Goal: Task Accomplishment & Management: Use online tool/utility

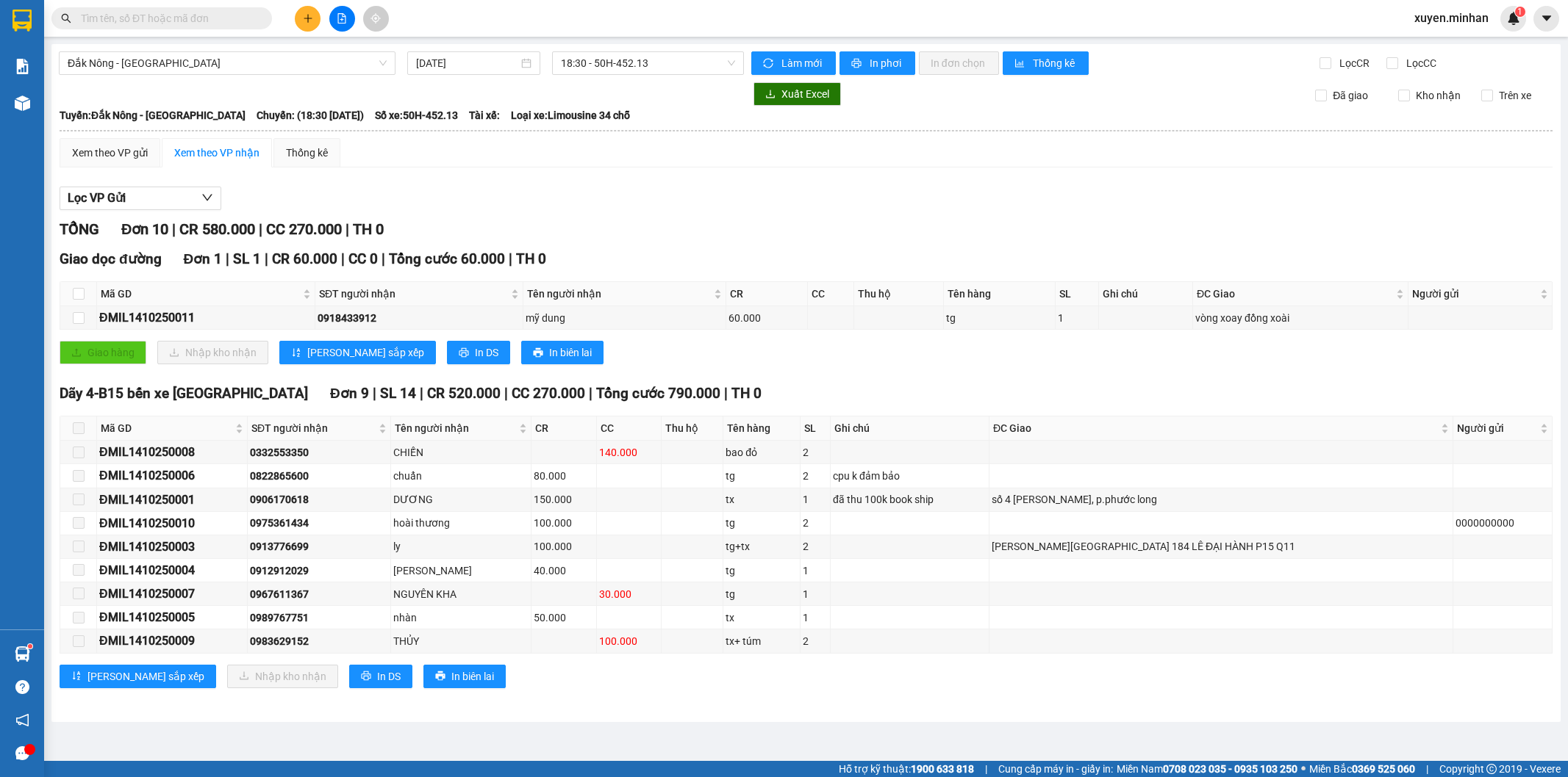
click at [793, 121] on div "[GEOGRAPHIC_DATA]: Đắk Nông - [GEOGRAPHIC_DATA] Chuyến: (18:30 [DATE]) Số xe: 5…" at bounding box center [805, 115] width 1493 height 16
click at [302, 55] on span "Đắk Nông - [GEOGRAPHIC_DATA]" at bounding box center [227, 63] width 319 height 22
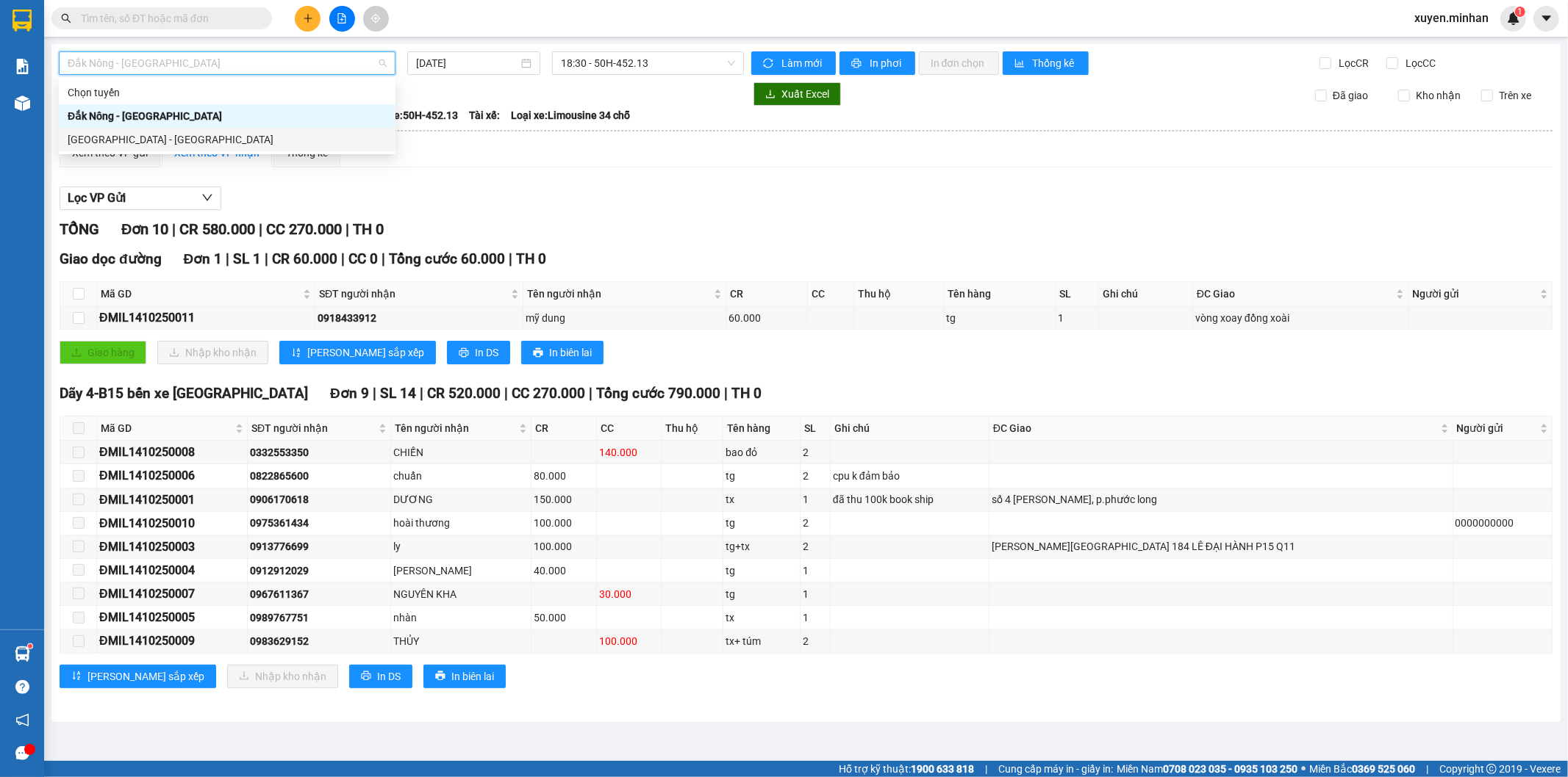
click at [213, 138] on div "[GEOGRAPHIC_DATA] - [GEOGRAPHIC_DATA]" at bounding box center [227, 140] width 319 height 16
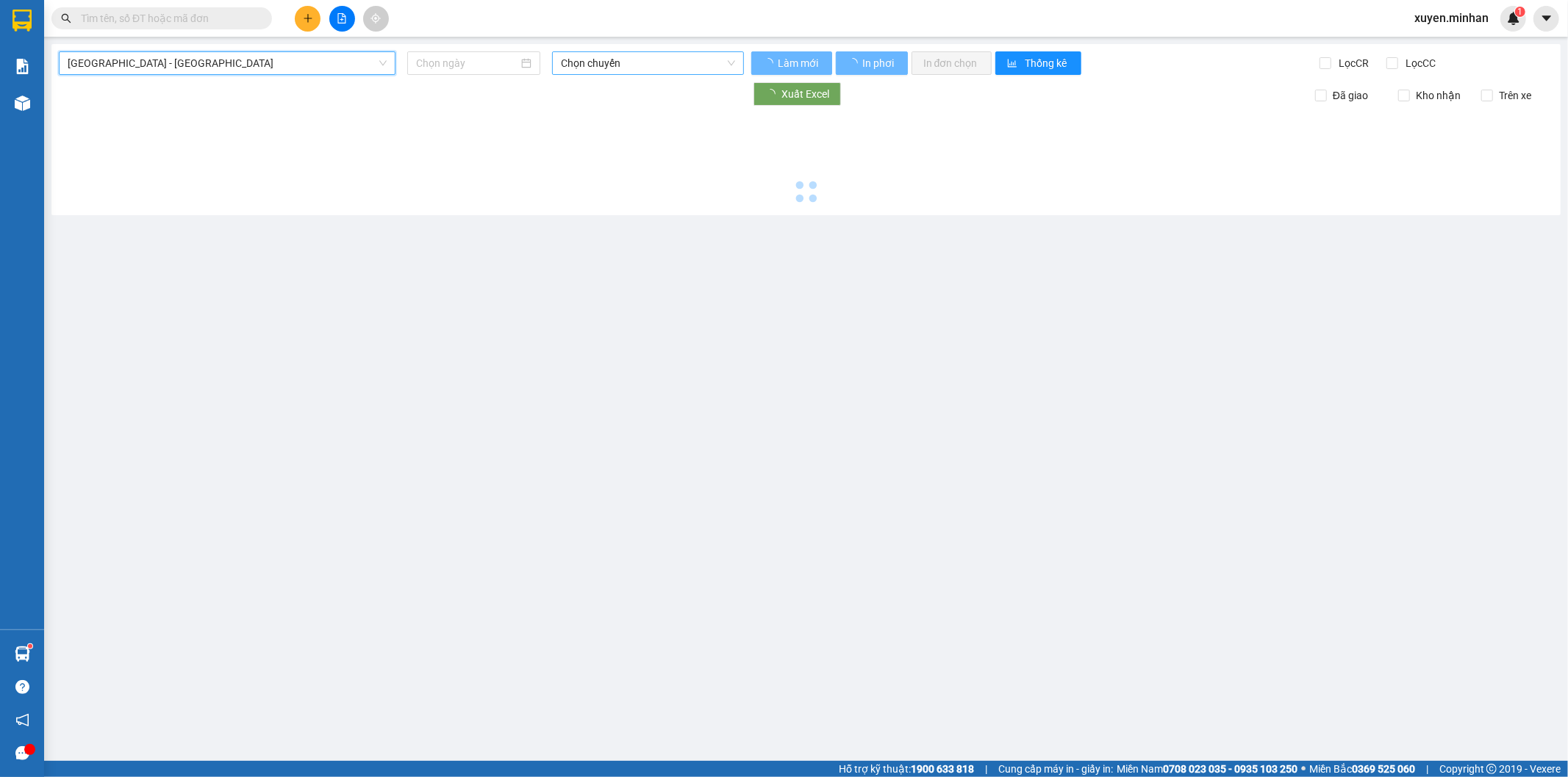
click at [588, 64] on span "Chọn chuyến" at bounding box center [647, 63] width 174 height 22
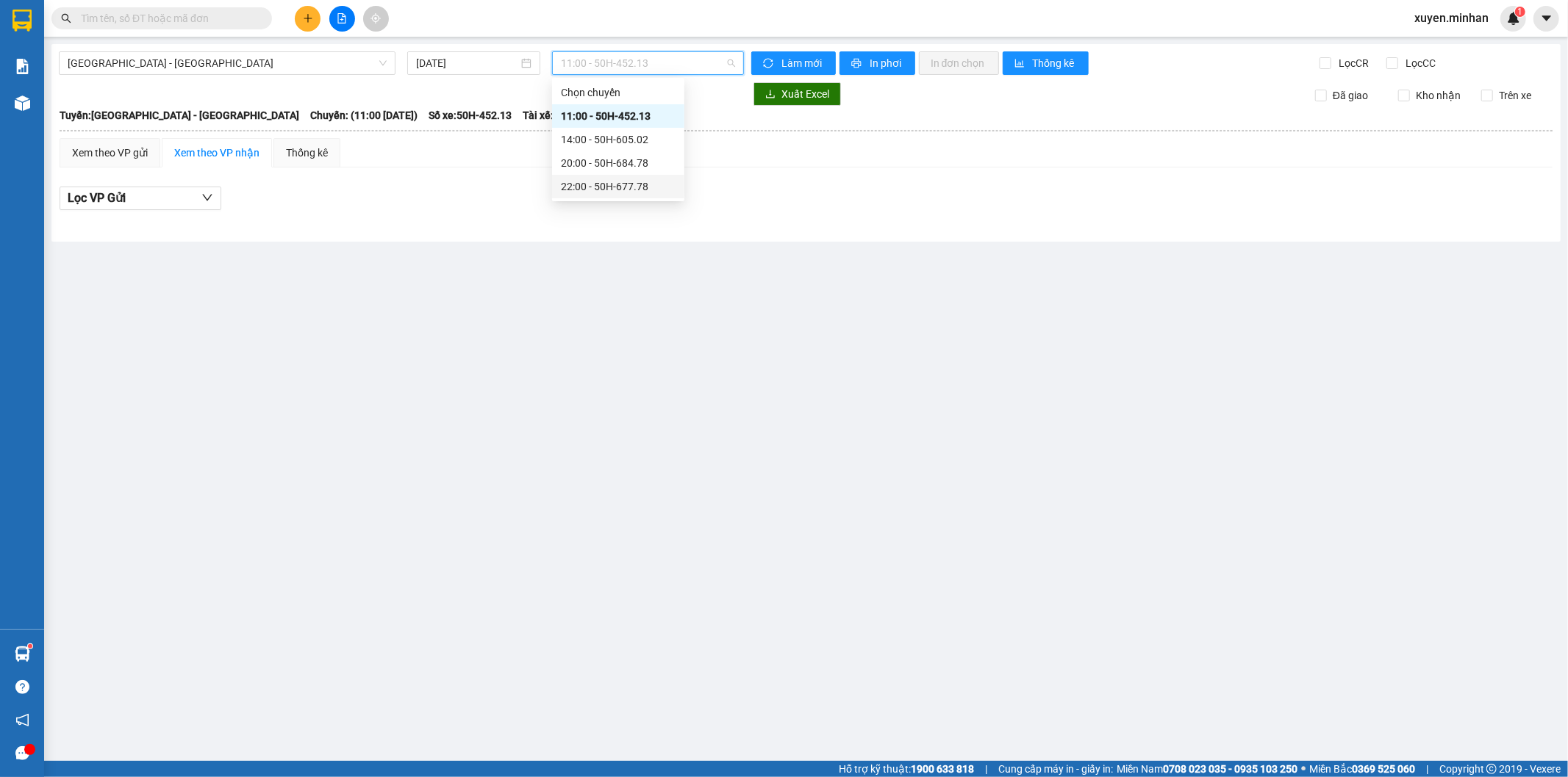
click at [594, 186] on div "22:00 - 50H-677.78" at bounding box center [618, 186] width 115 height 16
click at [457, 64] on input "[DATE]" at bounding box center [467, 64] width 102 height 16
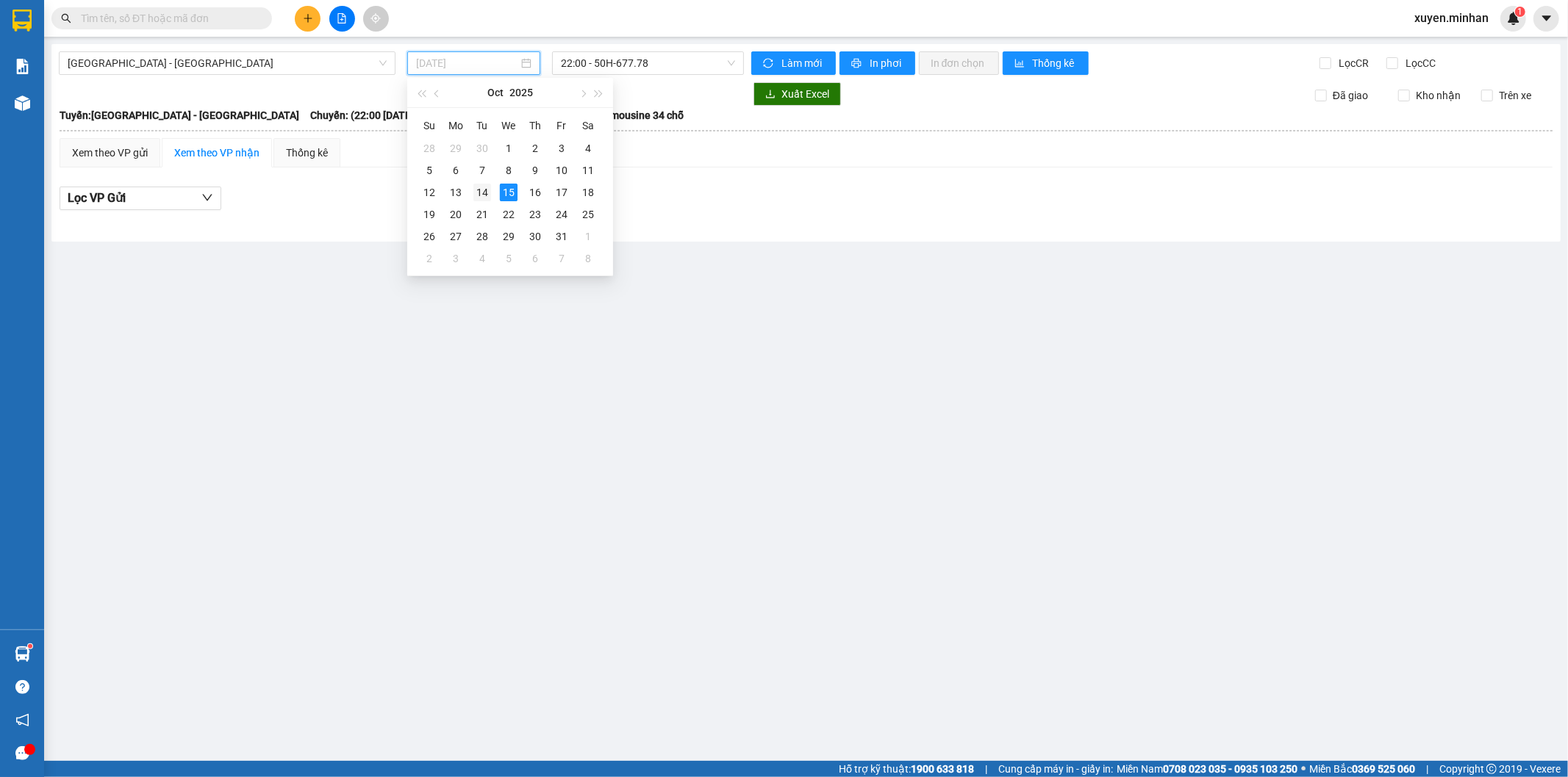
click at [485, 192] on div "14" at bounding box center [483, 192] width 18 height 18
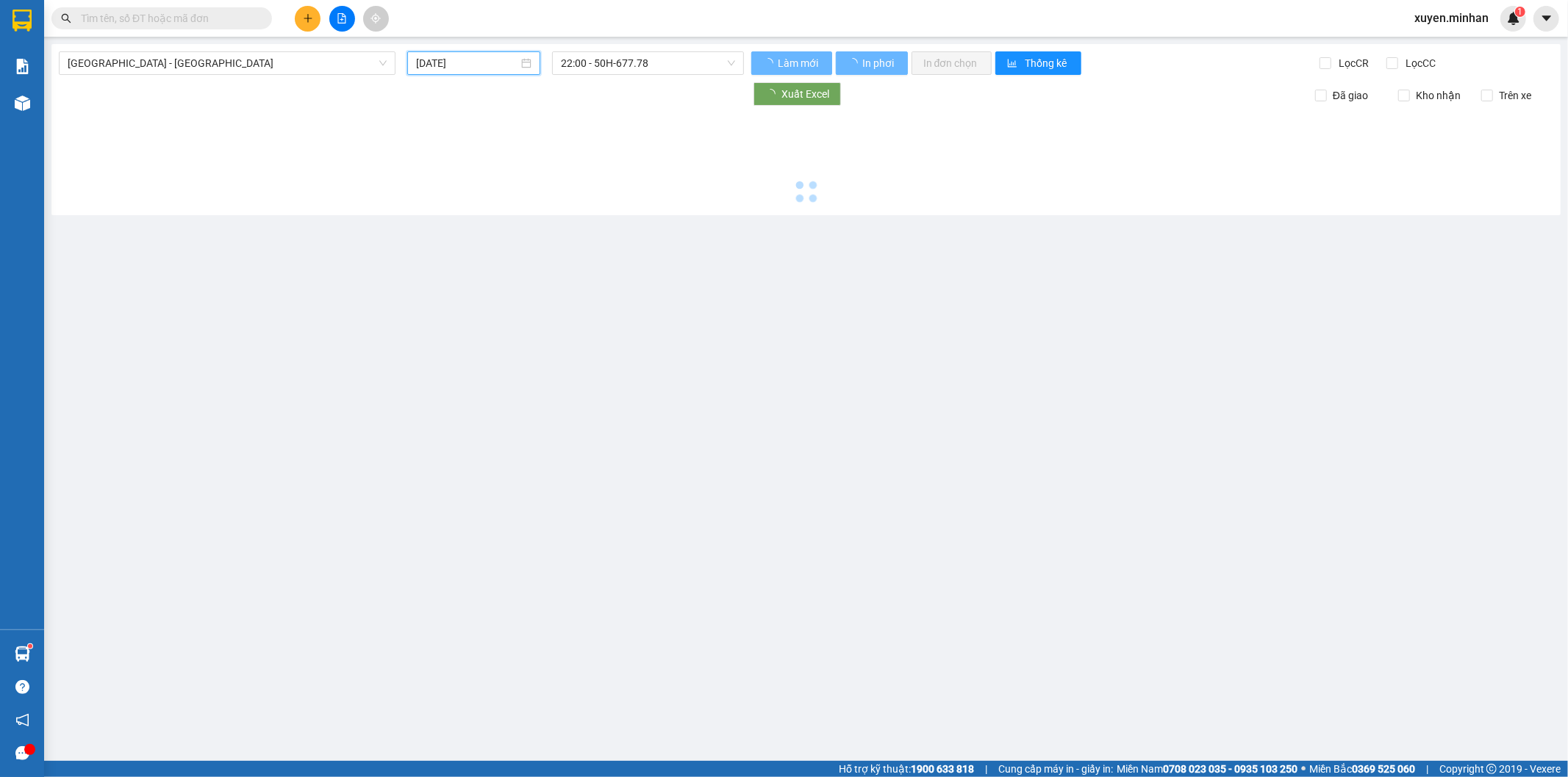
type input "[DATE]"
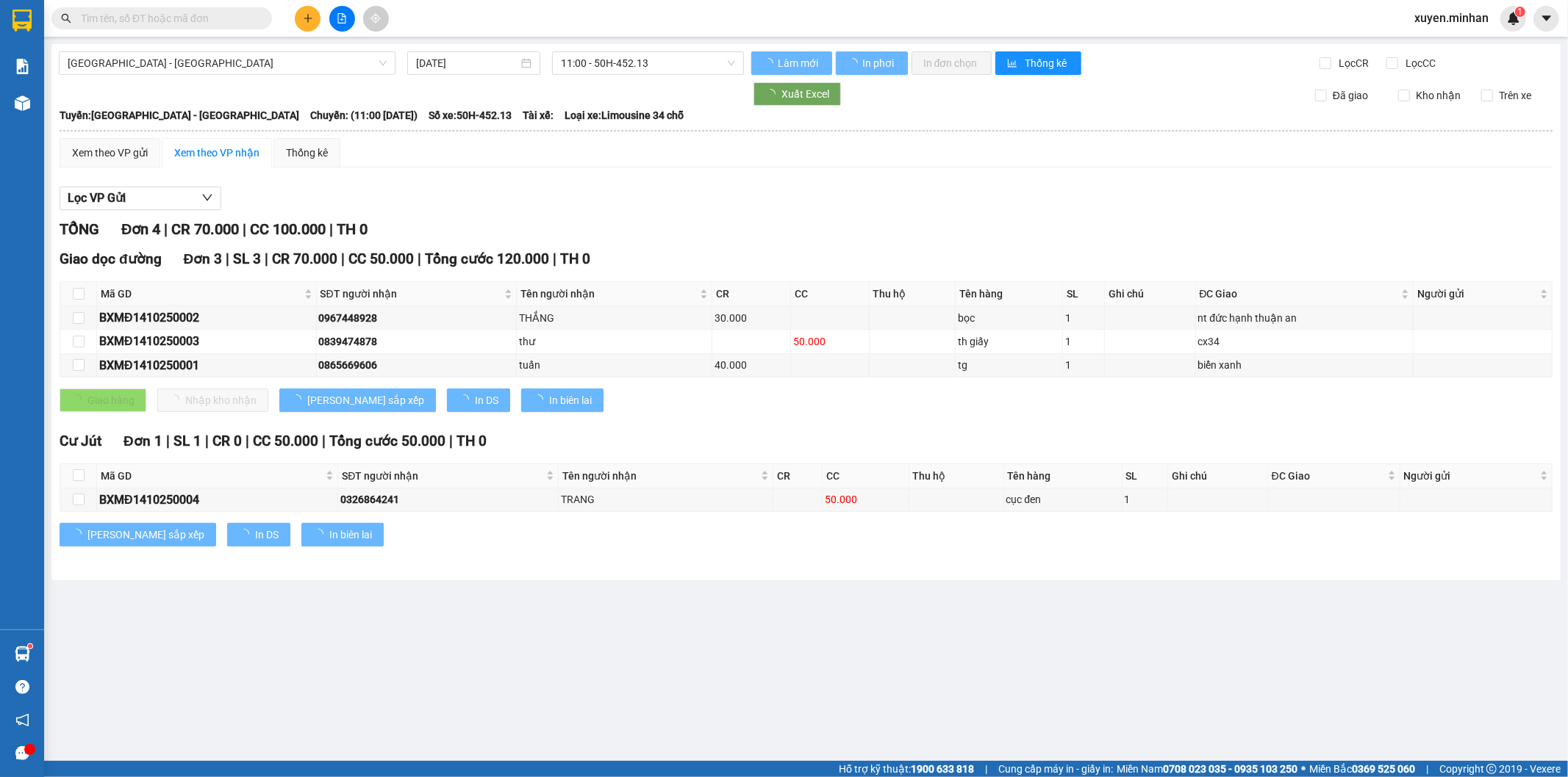
click at [638, 75] on div "[GEOGRAPHIC_DATA] - [GEOGRAPHIC_DATA] [DATE] 11:00 - 50H-452.13 Làm mới In phơi…" at bounding box center [805, 312] width 1509 height 536
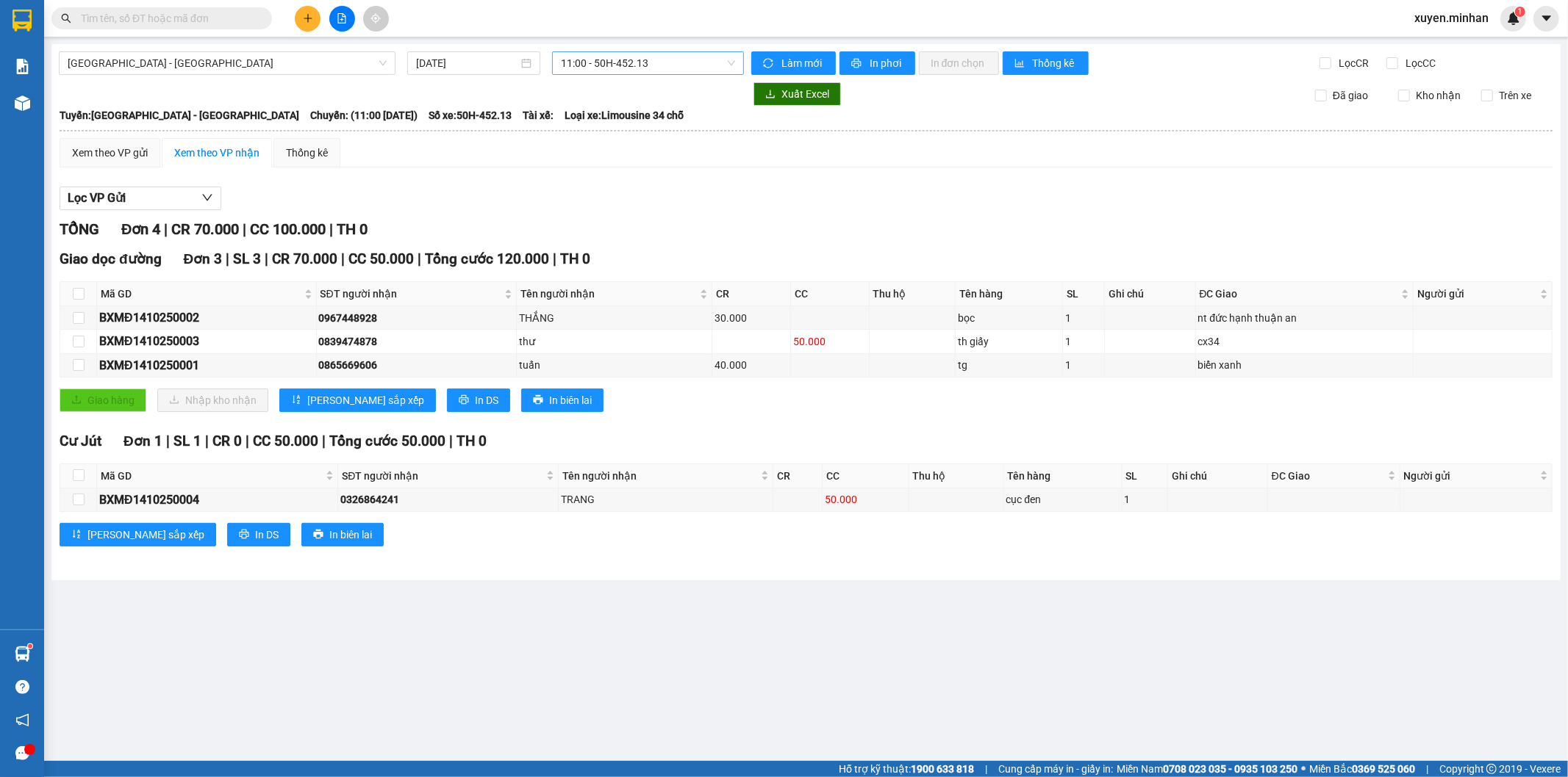
click at [639, 69] on span "11:00 - 50H-452.13" at bounding box center [647, 63] width 174 height 22
click at [643, 186] on div "22:00 - 50H-677.78" at bounding box center [618, 186] width 115 height 16
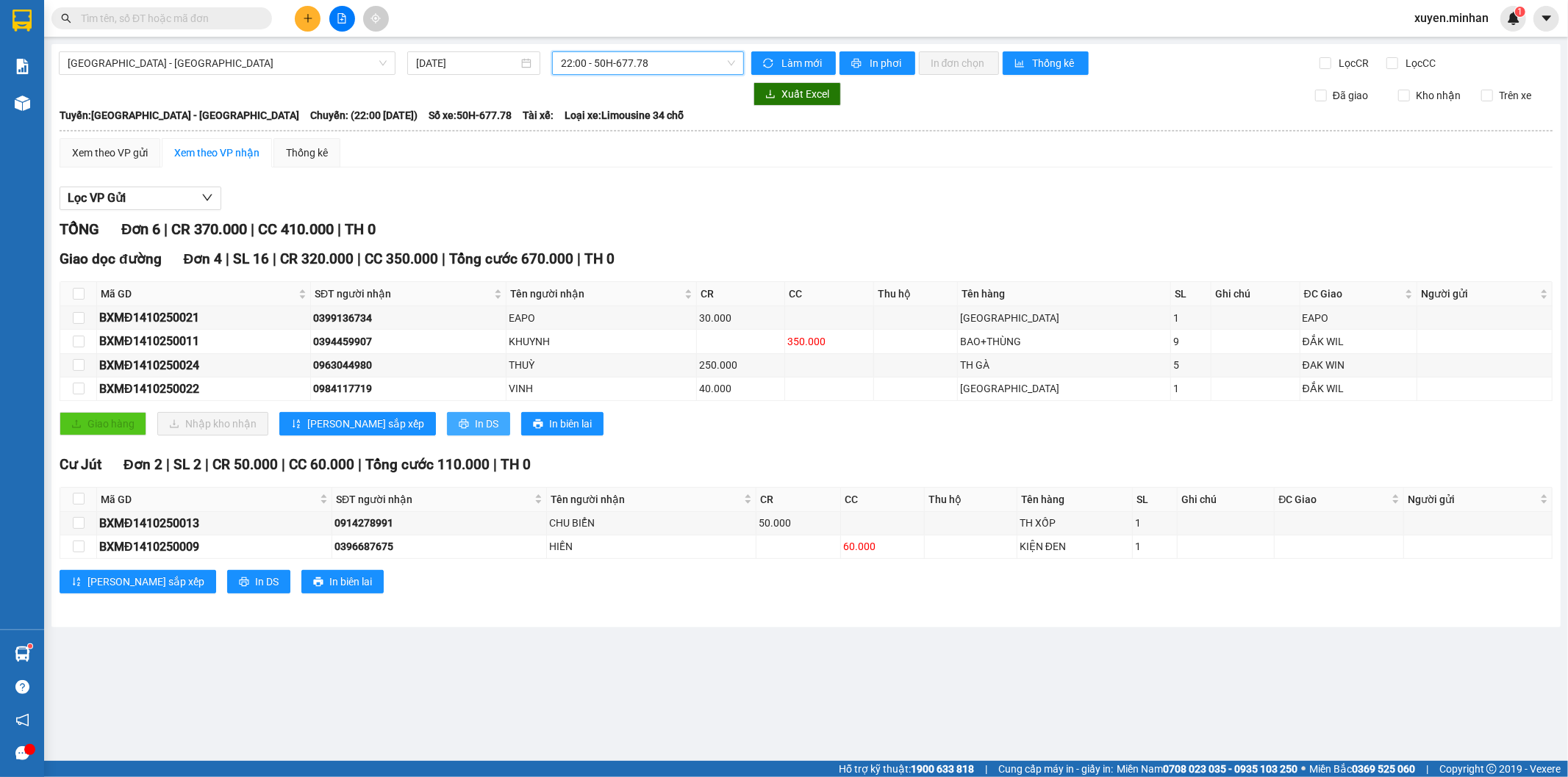
click at [475, 420] on span "In DS" at bounding box center [486, 424] width 23 height 16
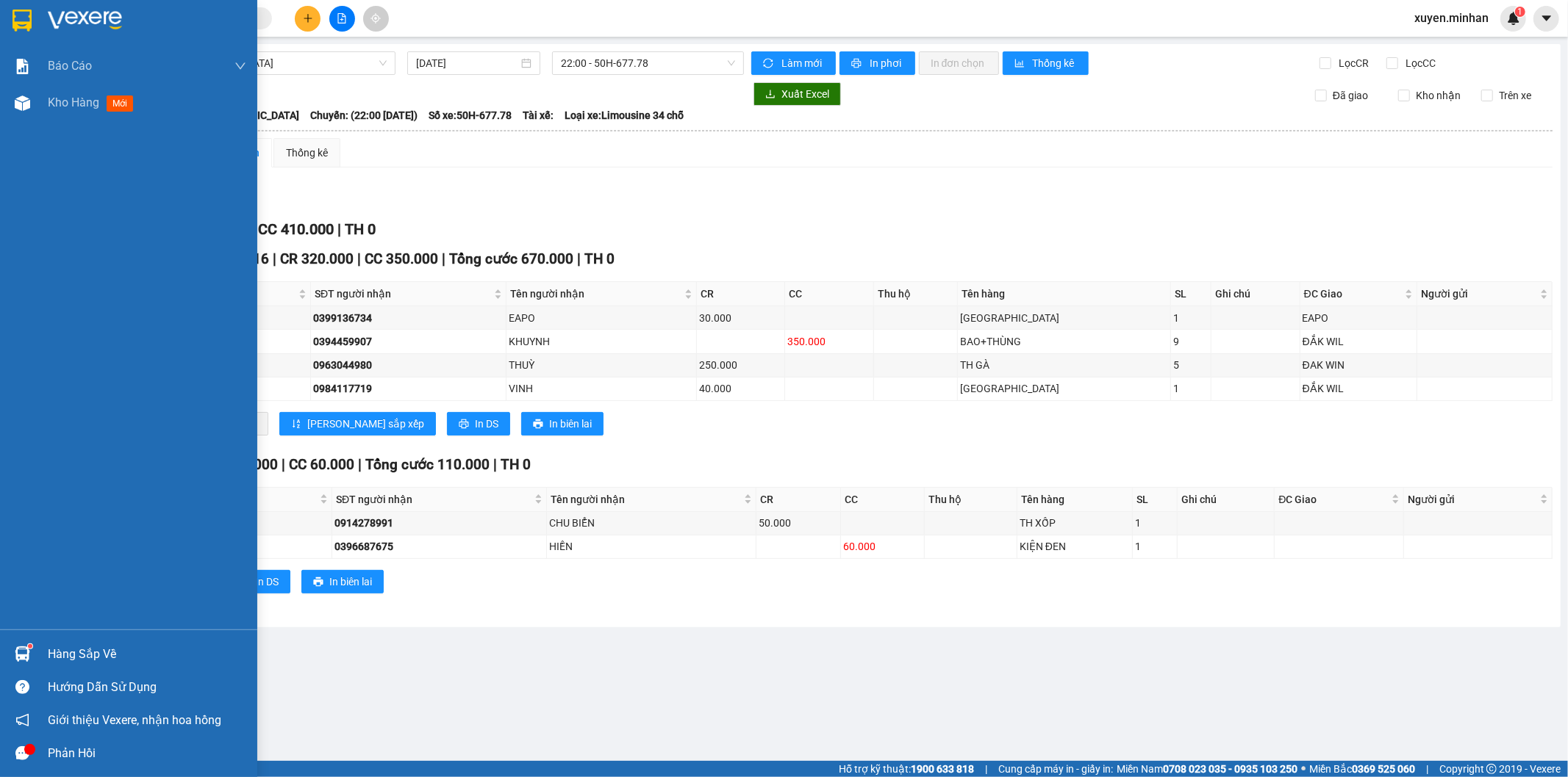
click at [13, 23] on img at bounding box center [21, 21] width 19 height 22
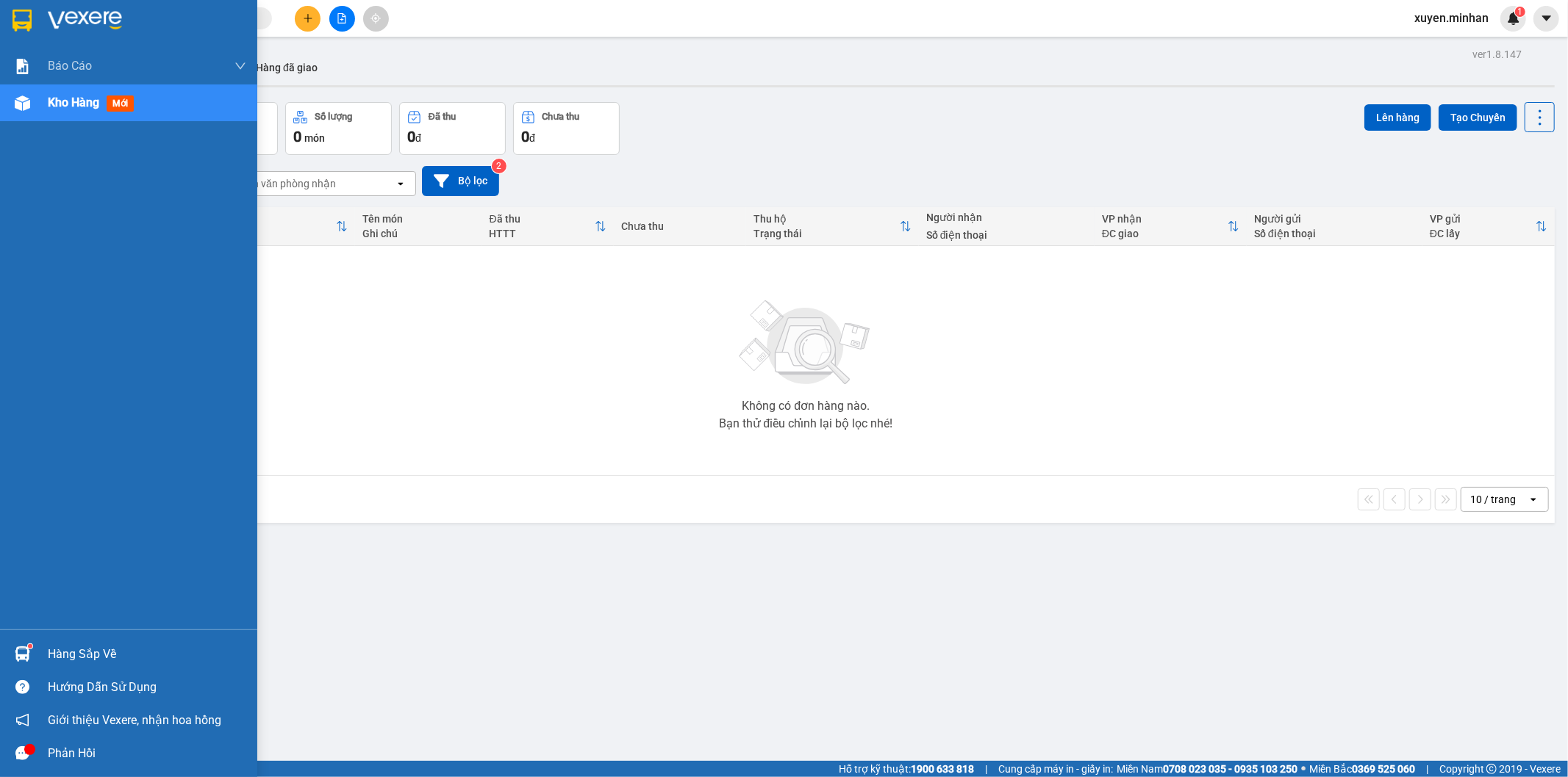
click at [13, 23] on img at bounding box center [21, 21] width 19 height 22
